Goal: Information Seeking & Learning: Learn about a topic

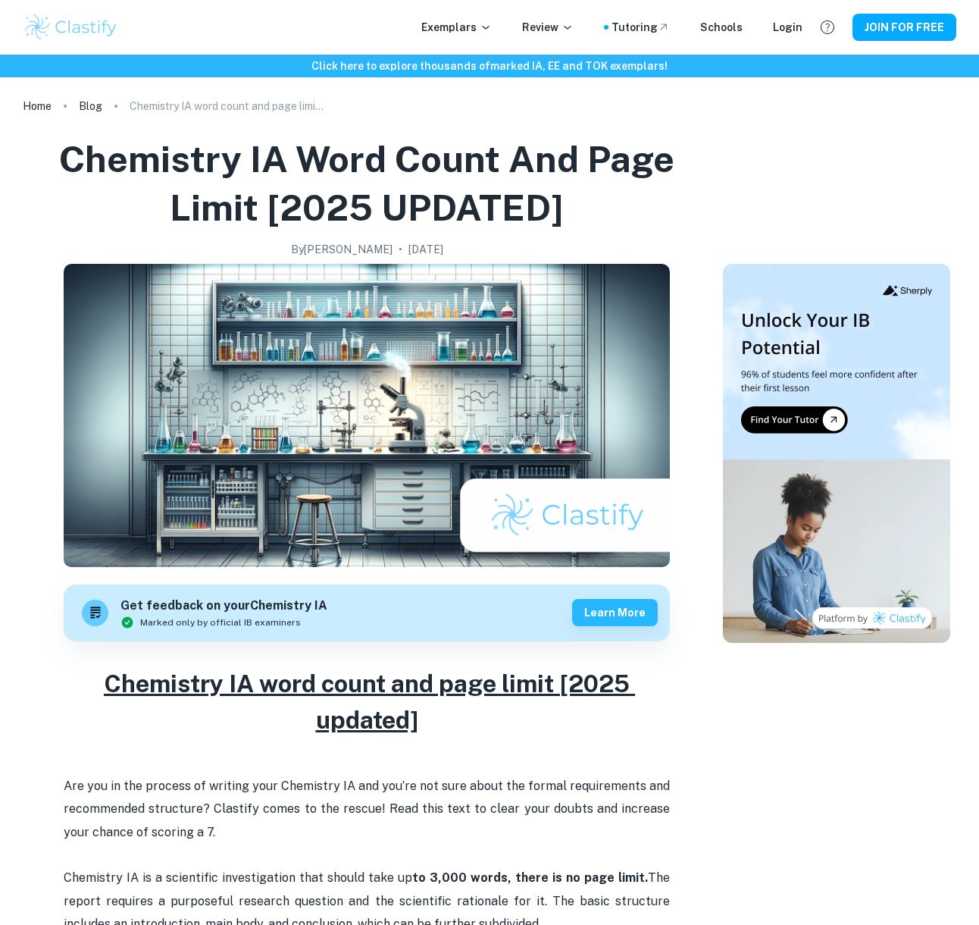
scroll to position [795, 0]
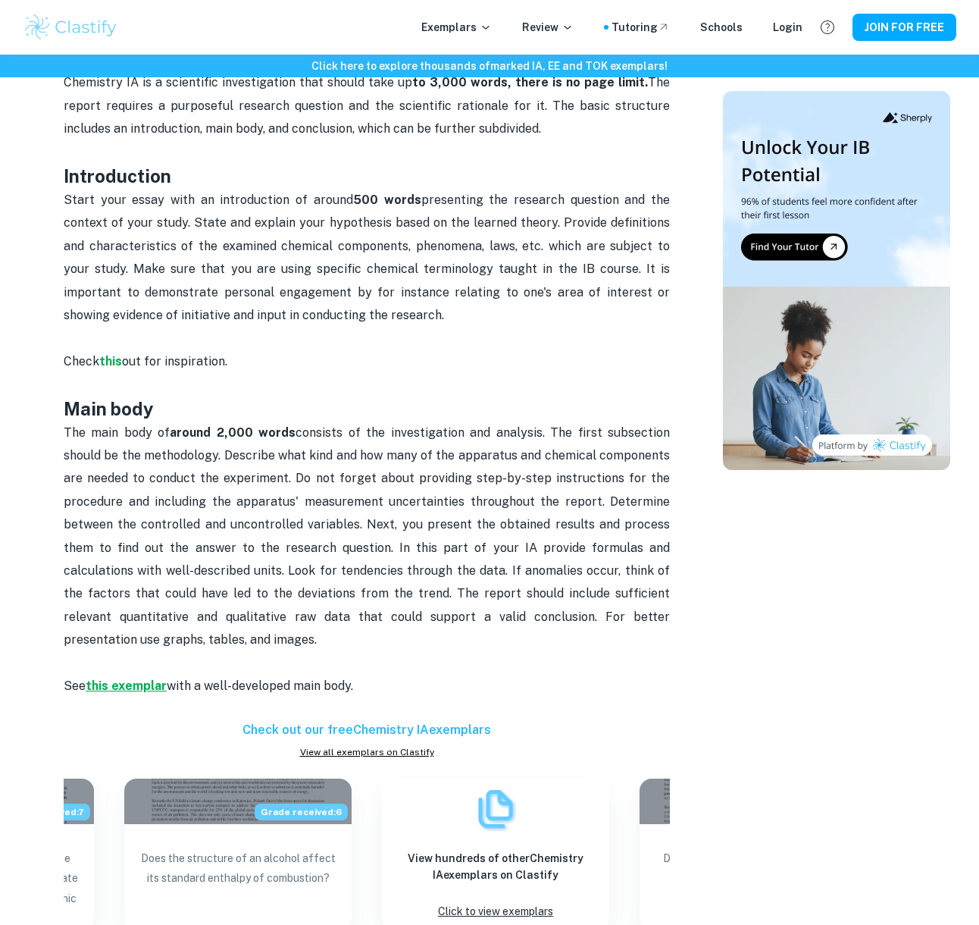
click at [142, 682] on strong "this exemplar" at bounding box center [126, 685] width 81 height 14
